Goal: Transaction & Acquisition: Purchase product/service

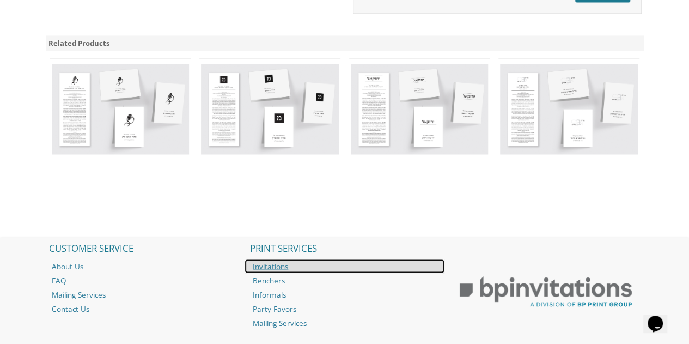
click at [276, 267] on link "Invitations" at bounding box center [344, 266] width 200 height 14
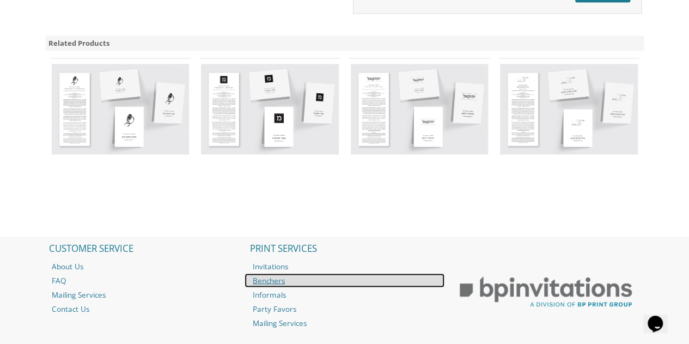
click at [274, 279] on link "Benchers" at bounding box center [344, 280] width 200 height 14
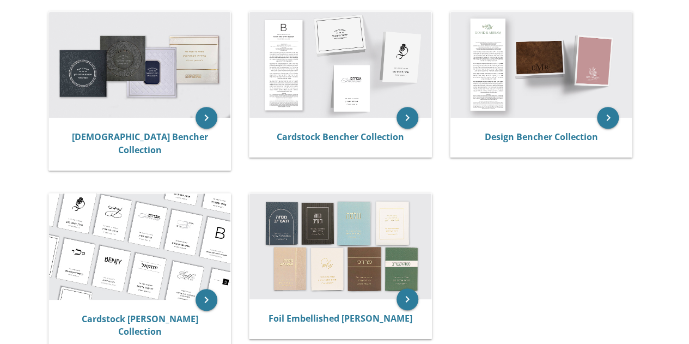
scroll to position [234, 0]
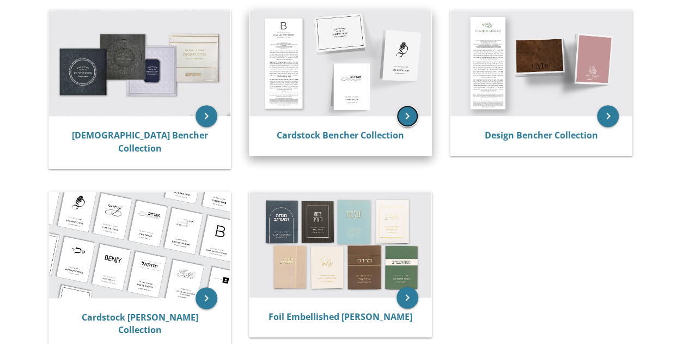
click at [404, 121] on icon "keyboard_arrow_right" at bounding box center [407, 116] width 22 height 22
click at [403, 118] on icon "keyboard_arrow_right" at bounding box center [407, 116] width 22 height 22
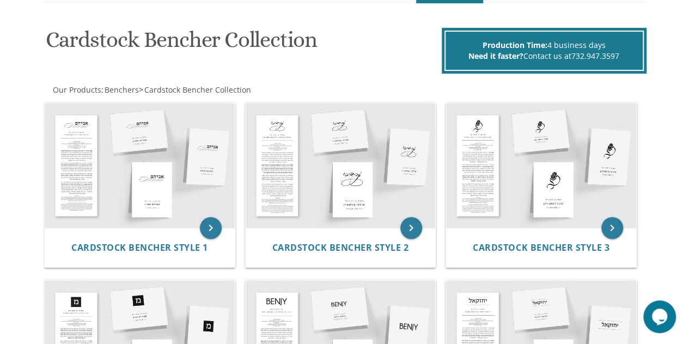
scroll to position [151, 0]
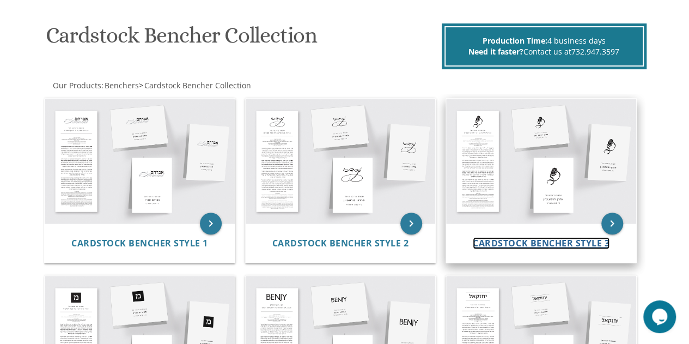
click at [603, 240] on span "Cardstock Bencher Style 3" at bounding box center [541, 243] width 137 height 12
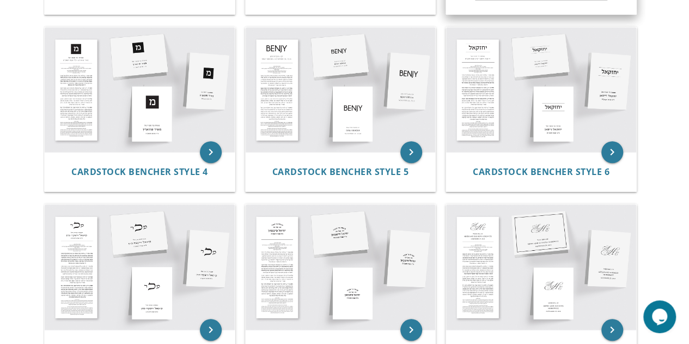
scroll to position [400, 0]
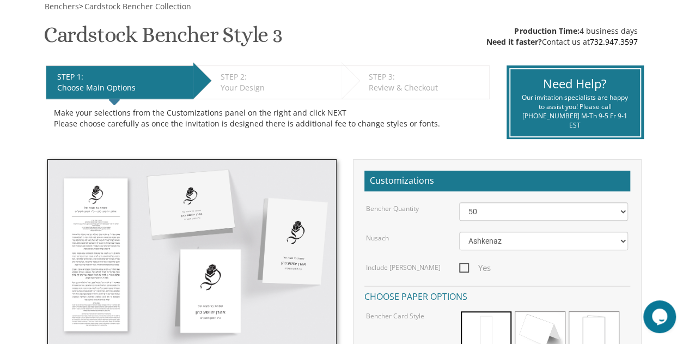
scroll to position [107, 0]
